Goal: Information Seeking & Learning: Learn about a topic

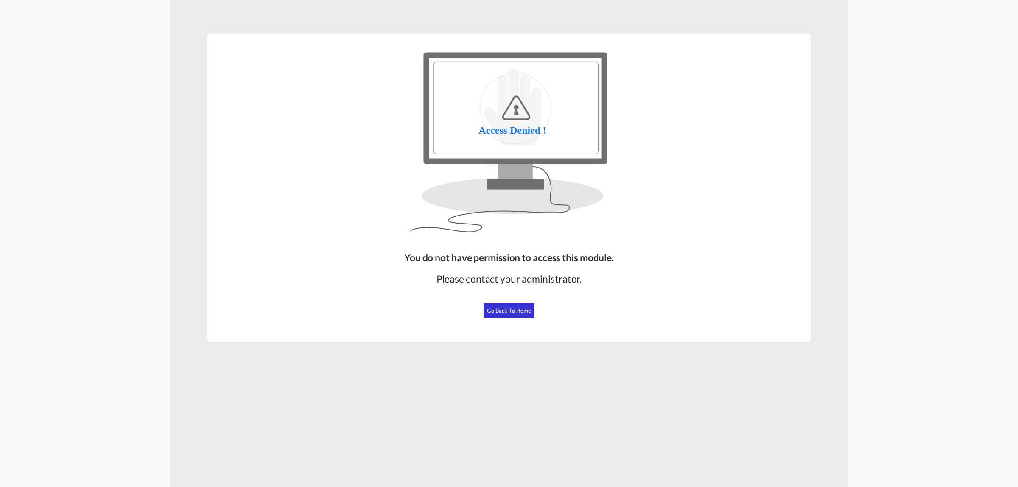
click at [503, 309] on span "Go Back to Home" at bounding box center [509, 310] width 45 height 7
click at [516, 313] on span "Go Back to Home" at bounding box center [509, 310] width 45 height 7
click at [518, 314] on button "Go Back to Home" at bounding box center [509, 310] width 51 height 15
click at [493, 308] on span "Go Back to Home" at bounding box center [509, 310] width 45 height 7
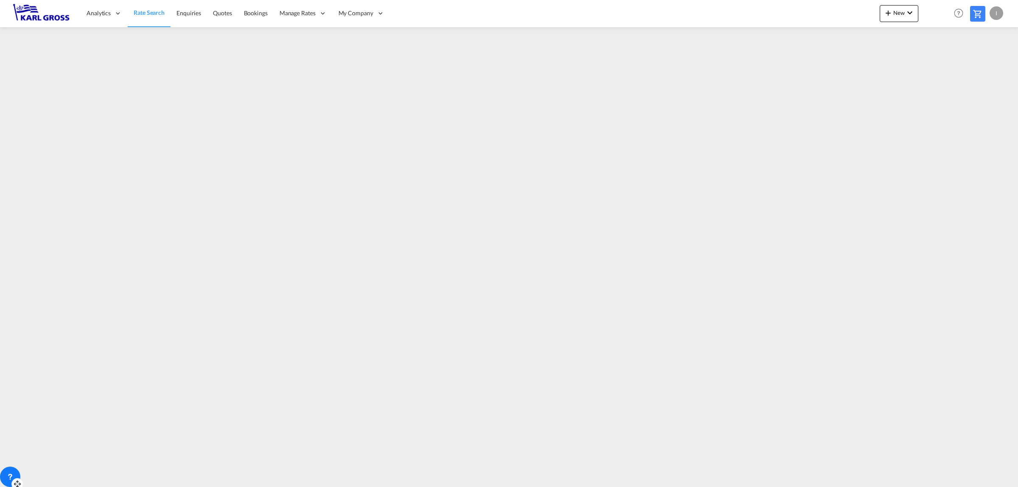
click at [7, 478] on icon at bounding box center [10, 477] width 8 height 8
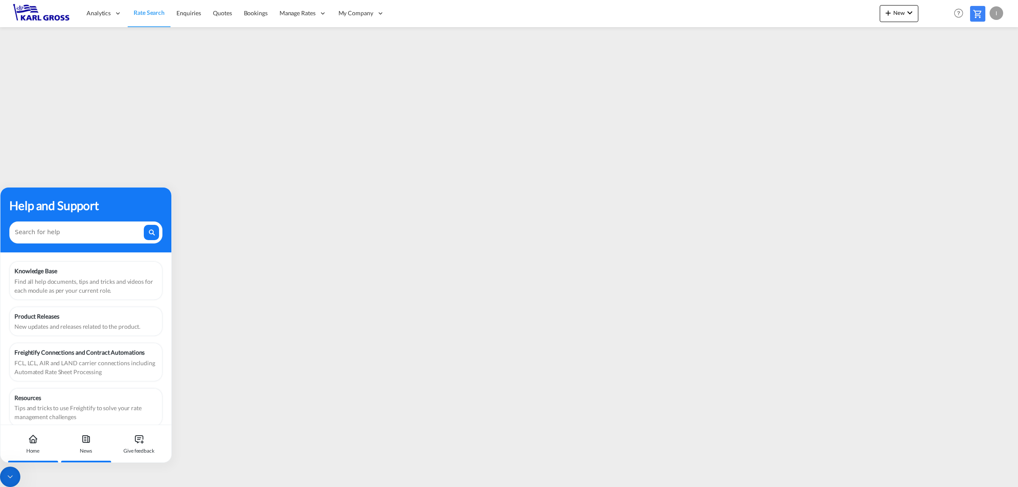
click at [82, 445] on div "News" at bounding box center [85, 443] width 47 height 37
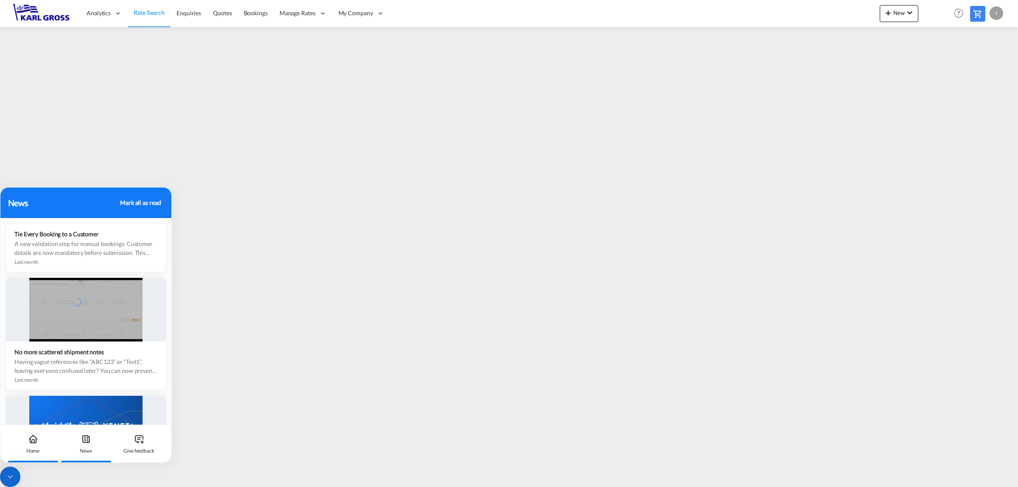
click at [42, 445] on div "Home" at bounding box center [32, 443] width 47 height 37
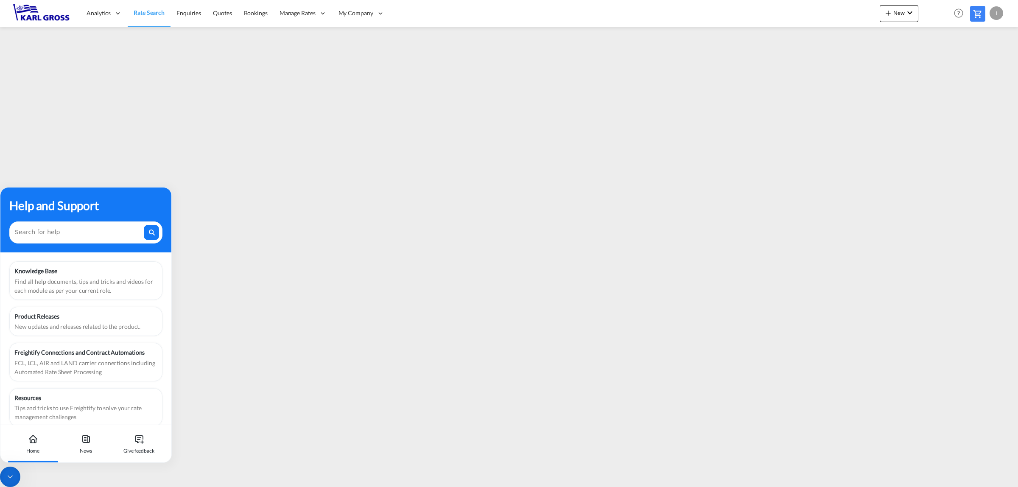
click at [62, 277] on div "Find all help documents, tips and tricks and videos for each module as per your…" at bounding box center [85, 286] width 143 height 18
click at [31, 313] on div "Product Releases" at bounding box center [85, 316] width 143 height 9
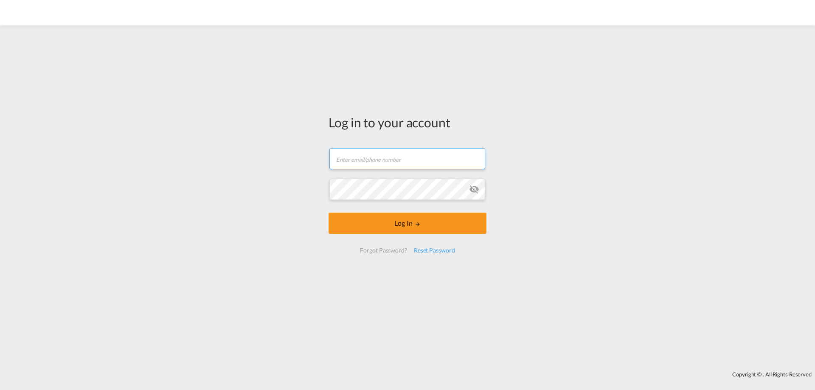
click at [394, 165] on input "text" at bounding box center [407, 158] width 156 height 21
type input "i.bouwmann@karlgross.de"
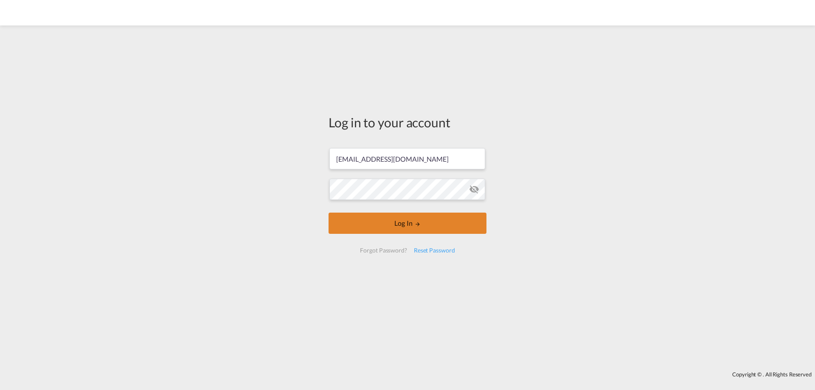
click at [417, 223] on md-icon "LOGIN" at bounding box center [417, 224] width 6 height 6
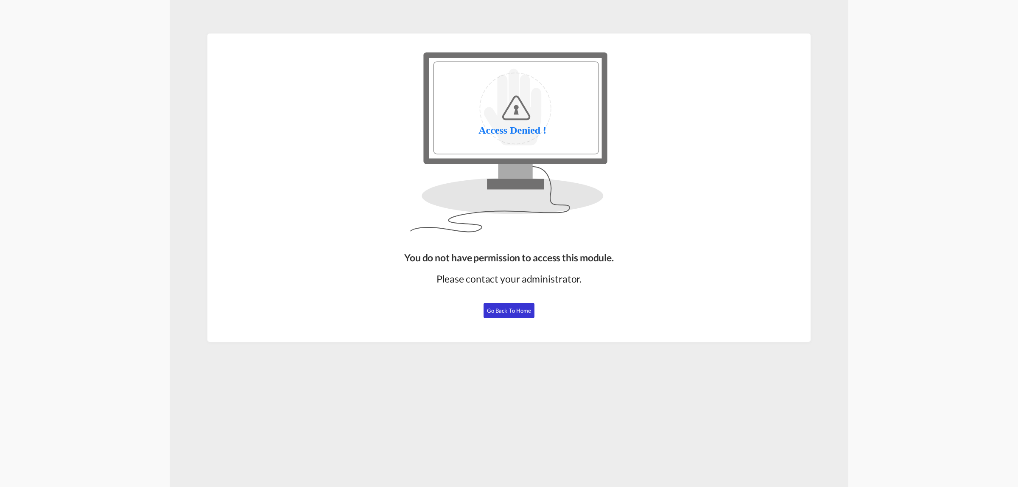
drag, startPoint x: 508, startPoint y: 310, endPoint x: 879, endPoint y: 404, distance: 382.7
click at [508, 310] on span "Go Back to Home" at bounding box center [509, 310] width 45 height 7
